Goal: Navigation & Orientation: Find specific page/section

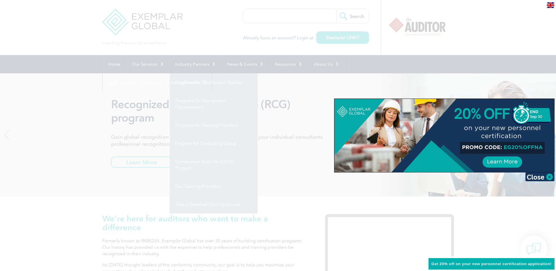
click at [280, 201] on div at bounding box center [278, 135] width 556 height 271
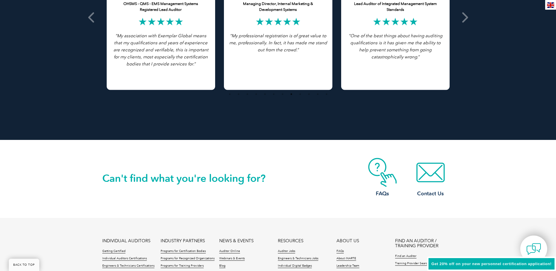
scroll to position [1337, 0]
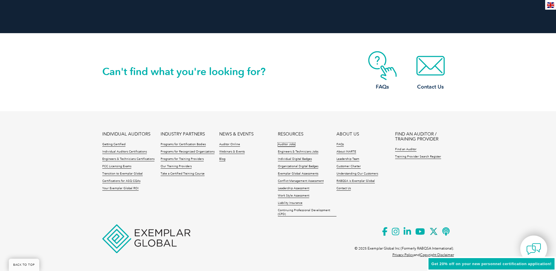
click at [285, 144] on link "Auditor Jobs" at bounding box center [286, 144] width 17 height 4
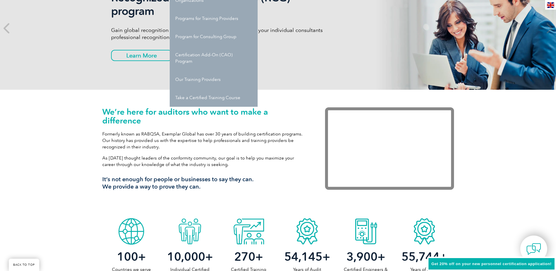
scroll to position [0, 0]
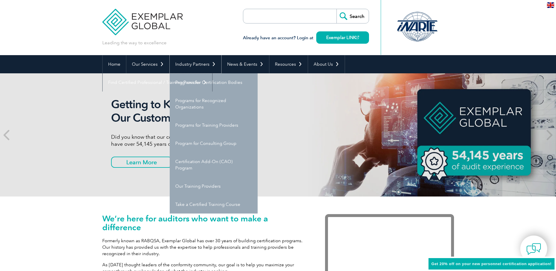
click at [211, 66] on link "Industry Partners" at bounding box center [196, 64] width 52 height 18
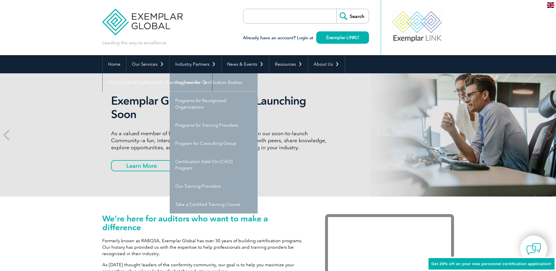
click at [201, 102] on link "Programs for Recognized Organizations" at bounding box center [214, 103] width 88 height 25
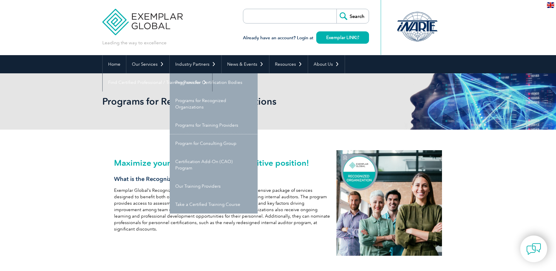
click at [207, 144] on link "Program for Consulting Group" at bounding box center [214, 143] width 88 height 18
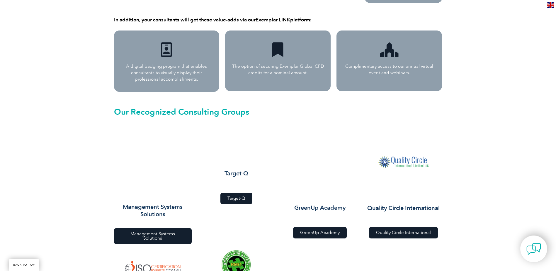
scroll to position [618, 0]
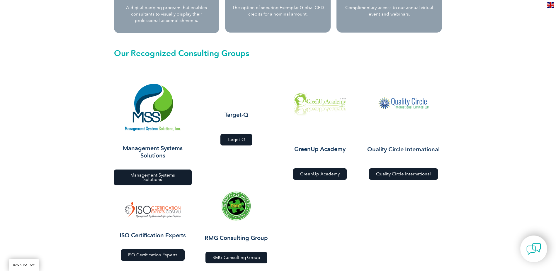
click at [150, 253] on span "ISO Certification Experts" at bounding box center [153, 255] width 50 height 4
